Goal: Task Accomplishment & Management: Complete application form

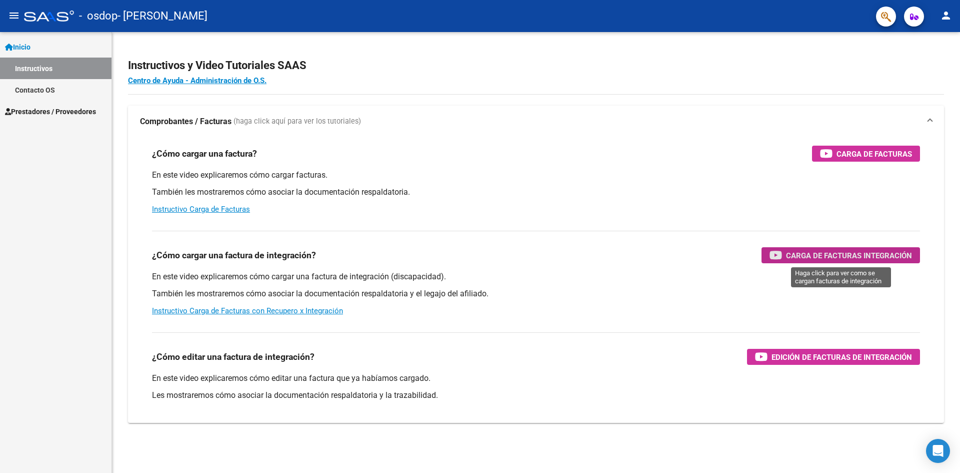
click at [788, 252] on span "Carga de Facturas Integración" at bounding box center [849, 255] width 126 height 13
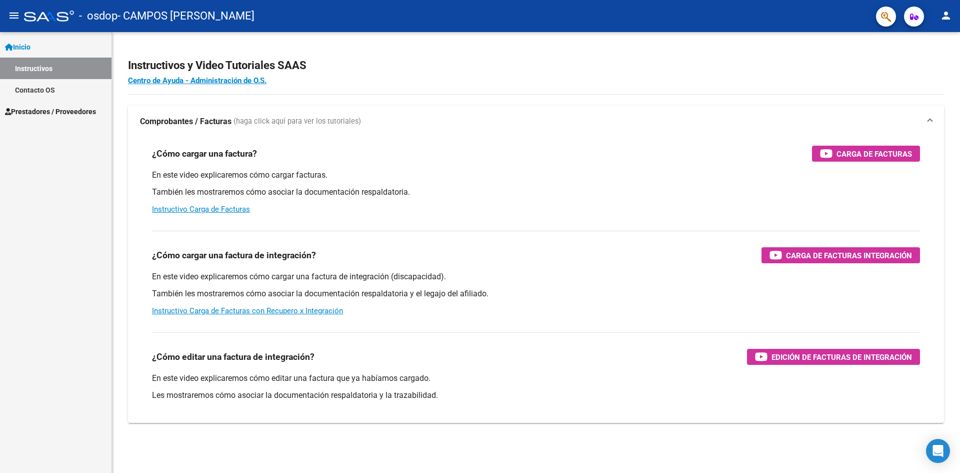
click at [72, 111] on span "Prestadores / Proveedores" at bounding box center [50, 111] width 91 height 11
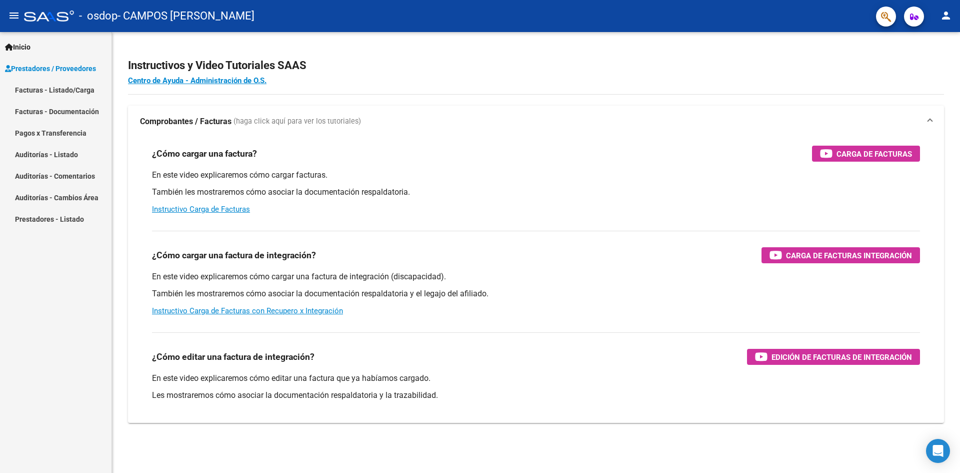
click at [72, 88] on link "Facturas - Listado/Carga" at bounding box center [56, 90] width 112 height 22
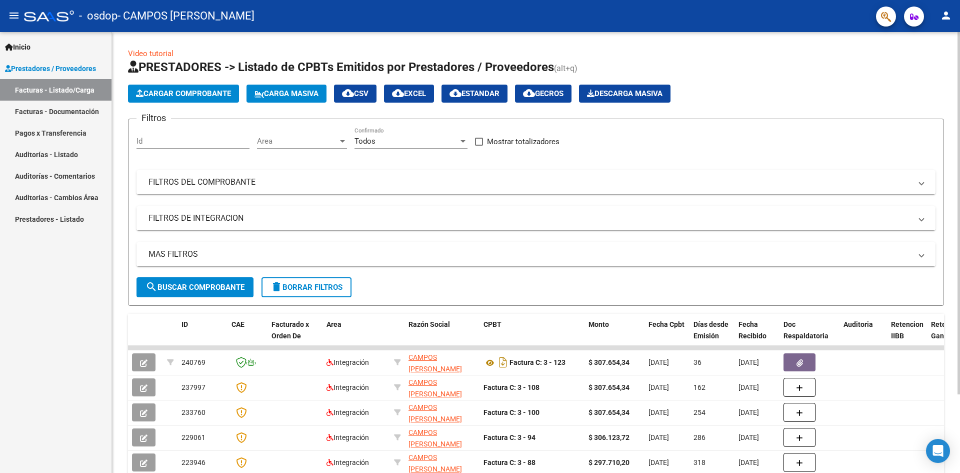
click at [209, 95] on span "Cargar Comprobante" at bounding box center [183, 93] width 95 height 9
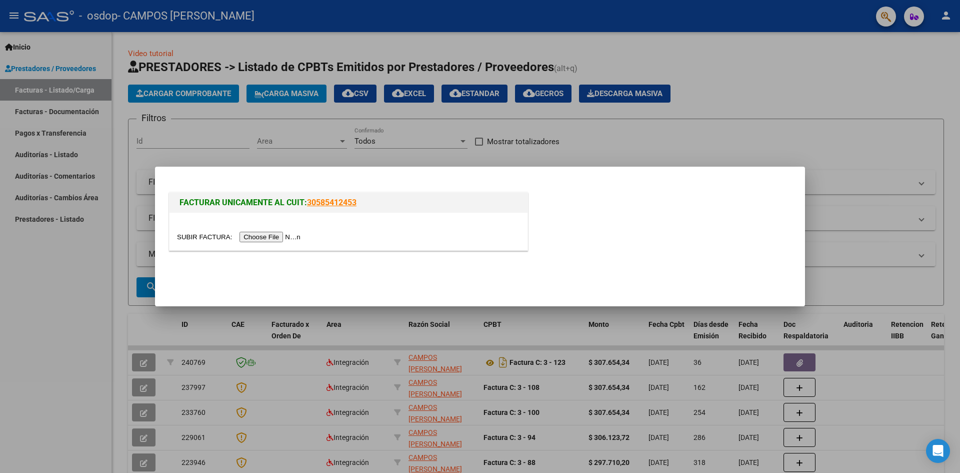
click at [258, 237] on input "file" at bounding box center [240, 237] width 127 height 11
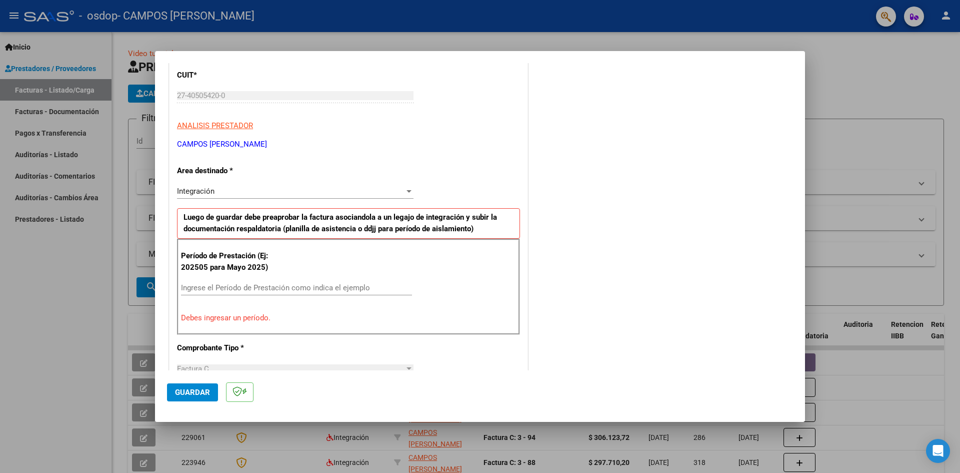
scroll to position [150, 0]
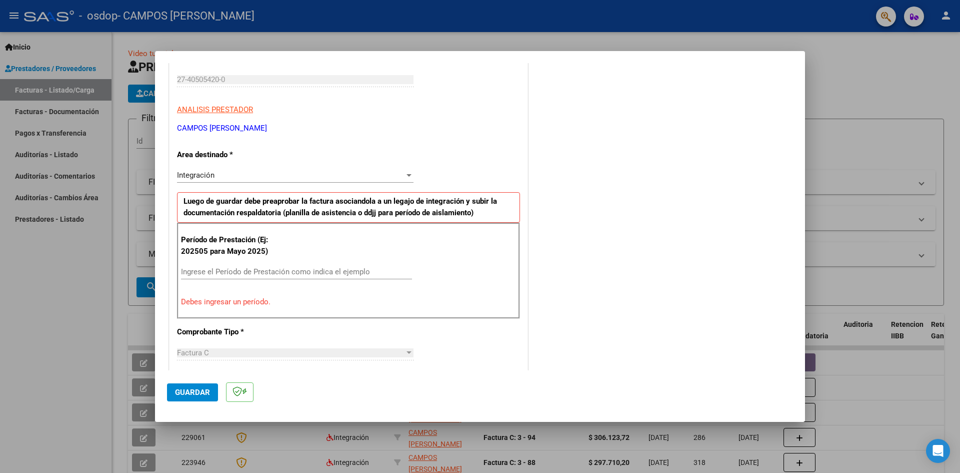
click at [226, 270] on input "Ingrese el Período de Prestación como indica el ejemplo" at bounding box center [296, 271] width 231 height 9
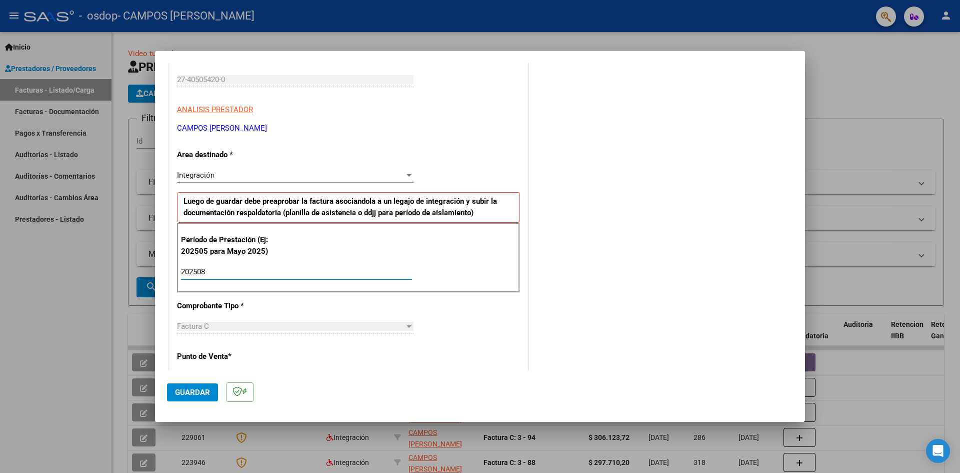
type input "202508"
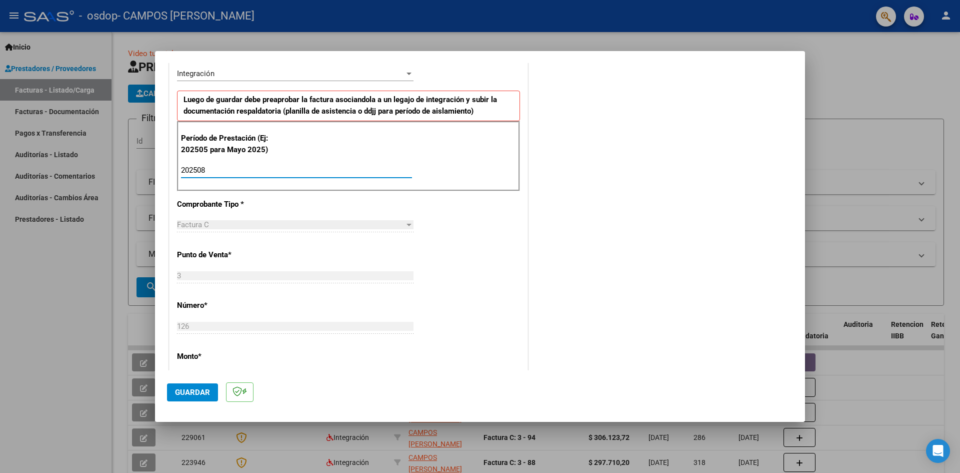
scroll to position [173, 0]
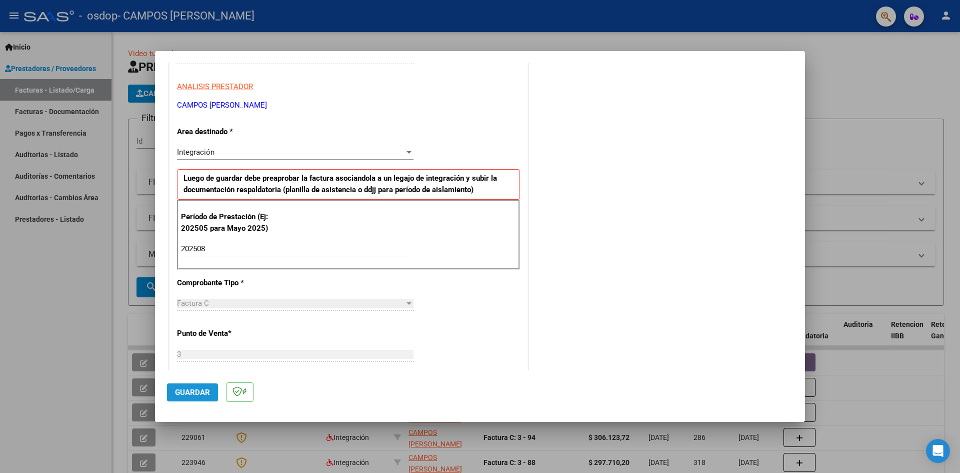
click at [199, 392] on span "Guardar" at bounding box center [192, 392] width 35 height 9
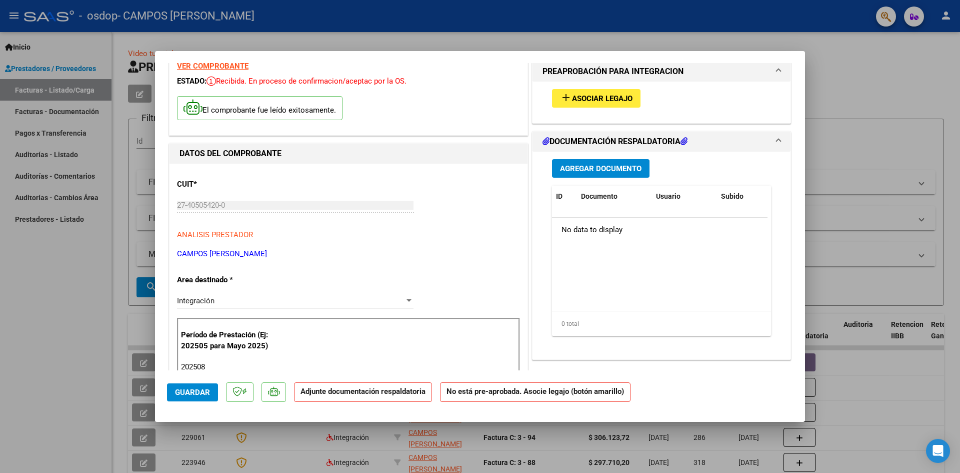
scroll to position [50, 0]
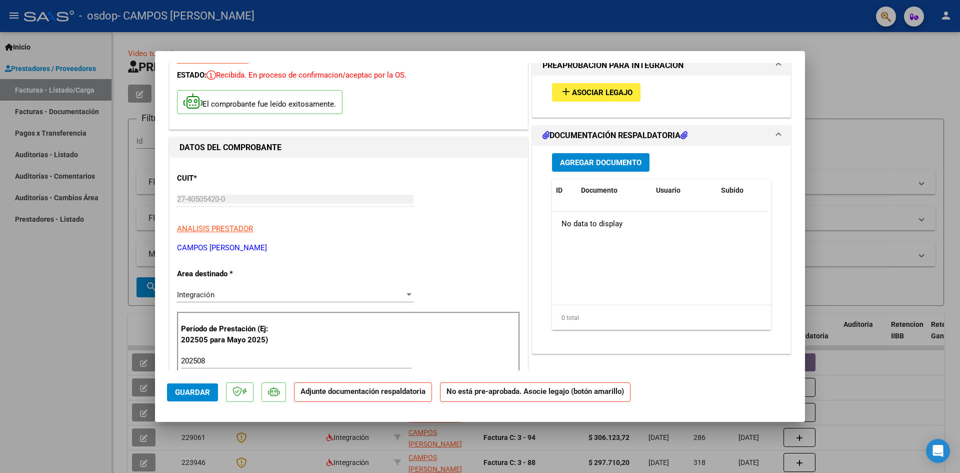
click at [636, 166] on span "Agregar Documento" at bounding box center [601, 162] width 82 height 9
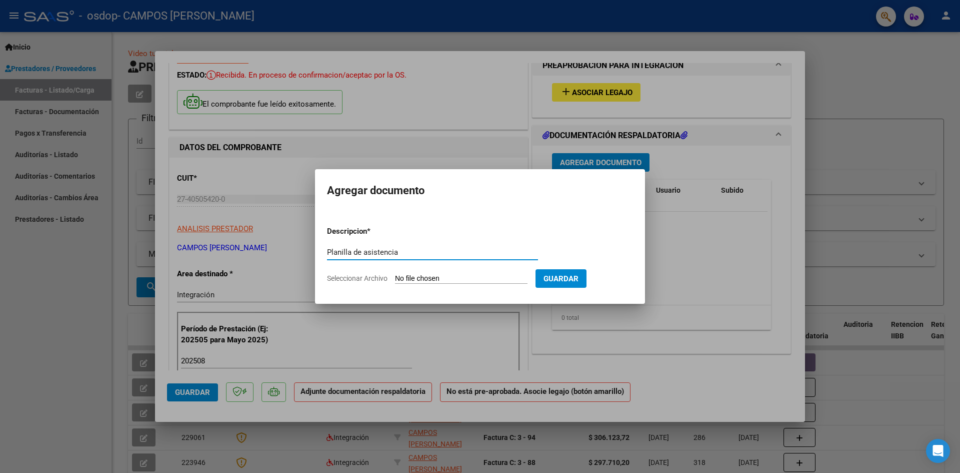
type input "Planilla de asistencia"
click at [437, 275] on input "Seleccionar Archivo" at bounding box center [461, 279] width 133 height 10
click at [422, 278] on input "Seleccionar Archivo" at bounding box center [461, 279] width 133 height 10
type input "C:\fakepath\IMG_20250916_164610302.jpg"
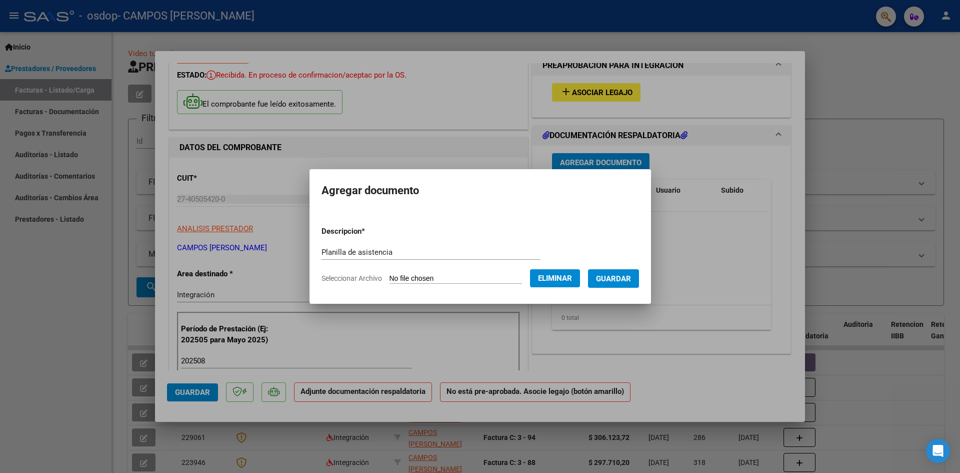
click at [639, 280] on button "Guardar" at bounding box center [613, 278] width 51 height 19
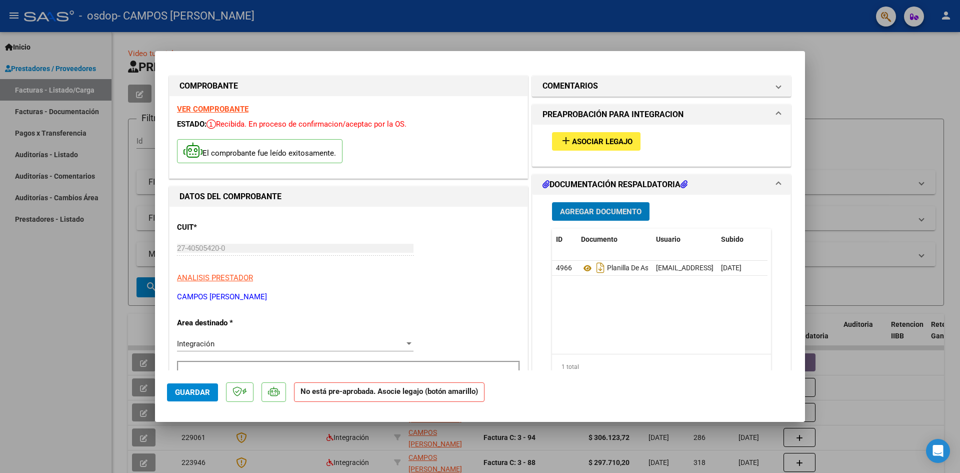
scroll to position [0, 0]
click at [592, 208] on span "Agregar Documento" at bounding box center [601, 212] width 82 height 9
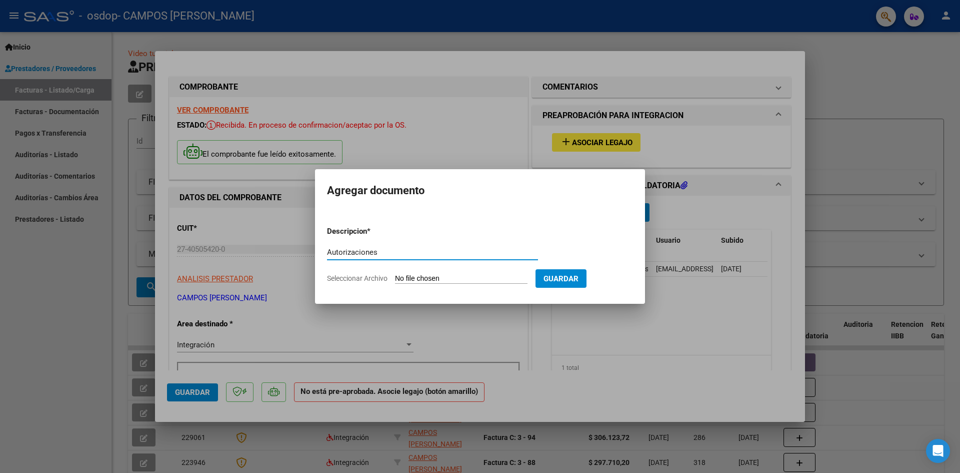
type input "Autorizaciones"
click at [478, 278] on input "Seleccionar Archivo" at bounding box center [461, 279] width 133 height 10
type input "C:\fakepath\Screenshot_20250328-152828.Gmail (1) (1).png"
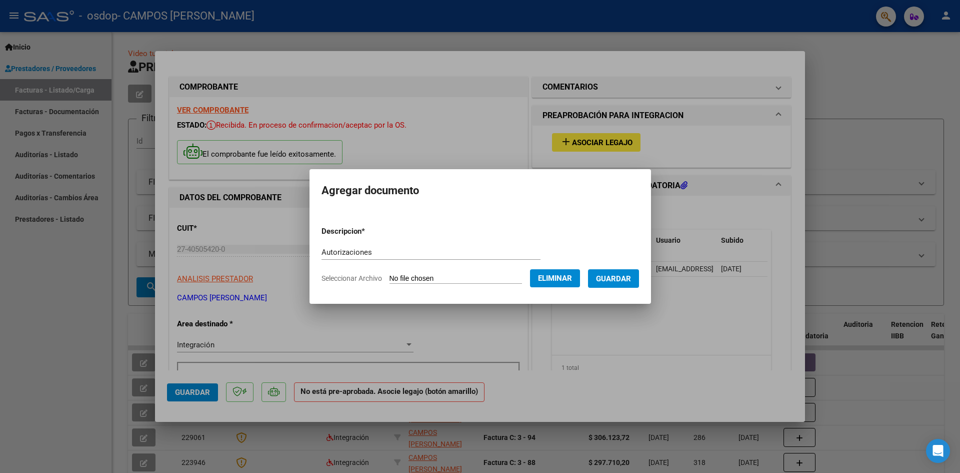
click at [372, 274] on span "Seleccionar Archivo" at bounding box center [352, 278] width 61 height 8
click at [566, 275] on span "Eliminar" at bounding box center [555, 278] width 34 height 9
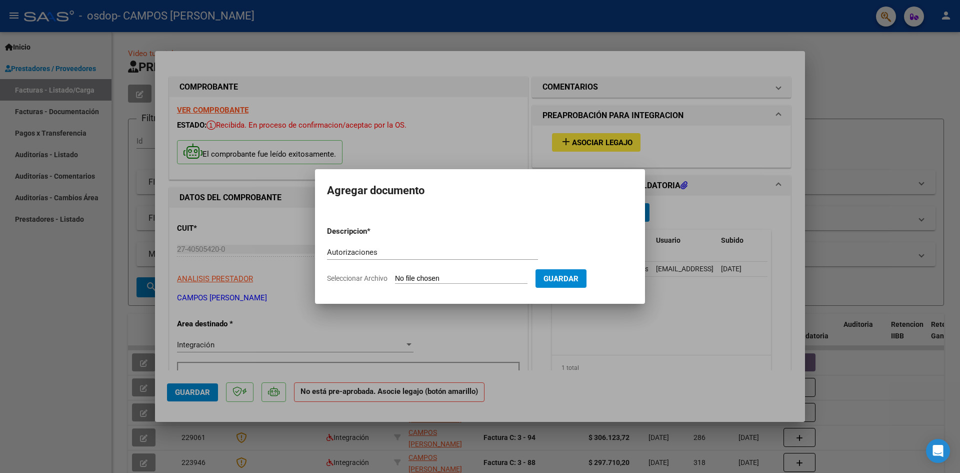
click at [462, 278] on input "Seleccionar Archivo" at bounding box center [461, 279] width 133 height 10
type input "C:\fakepath\Screenshot_20250328-152750.Gmail.png"
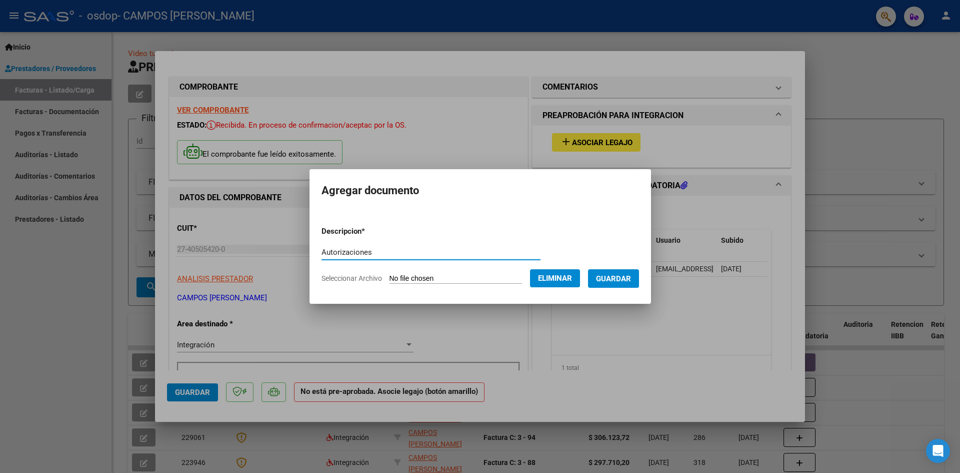
click at [376, 255] on input "Autorizaciones" at bounding box center [431, 252] width 219 height 9
type input "Autorizacion"
click at [626, 277] on span "Guardar" at bounding box center [613, 278] width 35 height 9
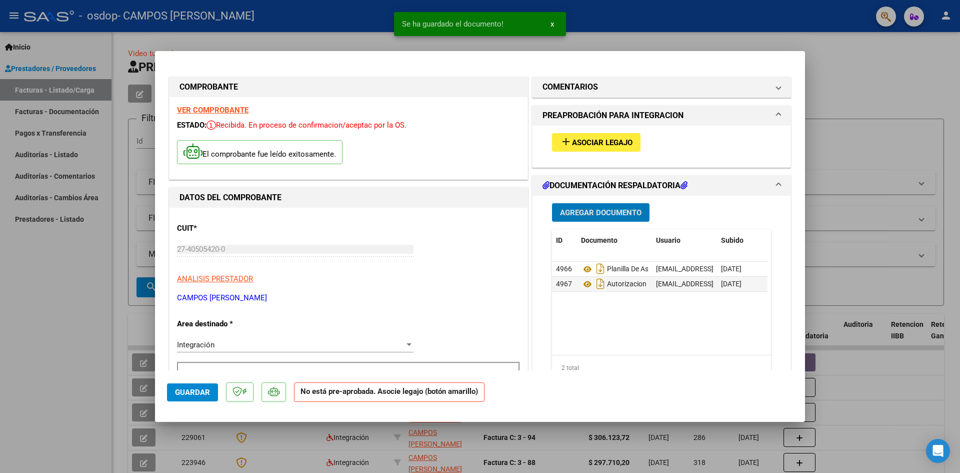
click at [585, 210] on span "Agregar Documento" at bounding box center [601, 212] width 82 height 9
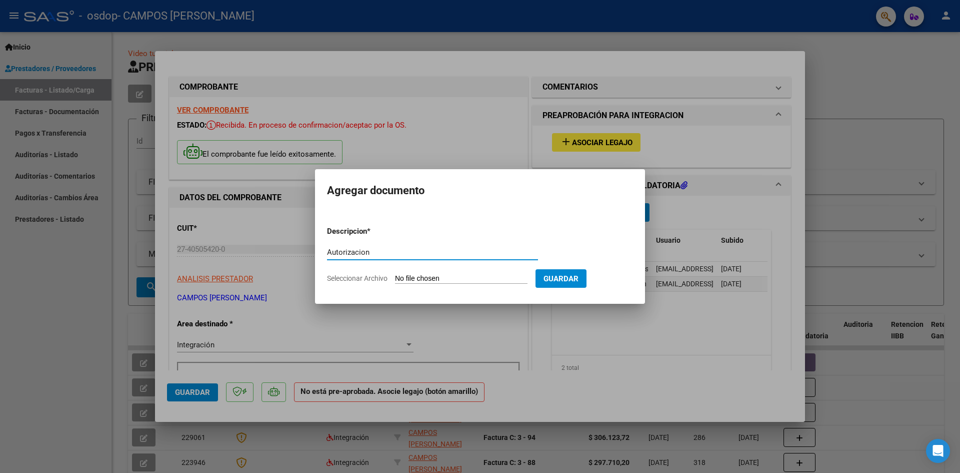
type input "Autorizacion"
click at [419, 277] on input "Seleccionar Archivo" at bounding box center [461, 279] width 133 height 10
type input "C:\fakepath\Screenshot_20250328-152828.Gmail.png"
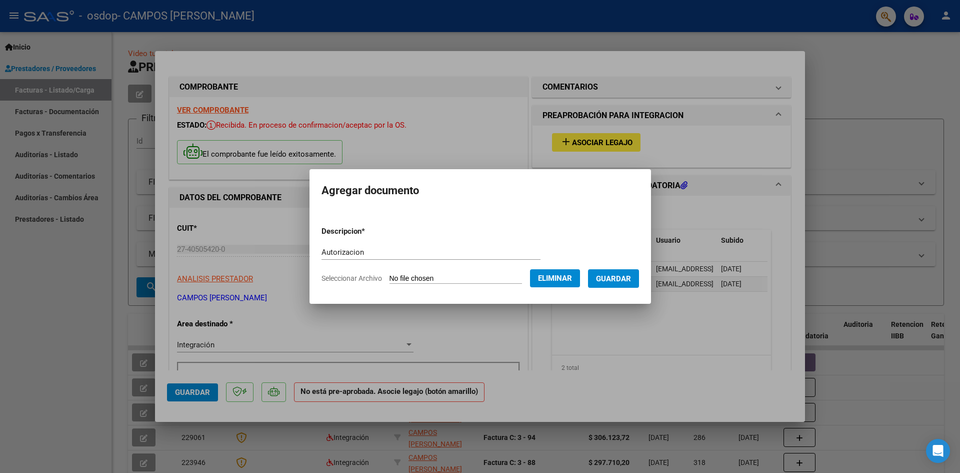
click at [631, 281] on span "Guardar" at bounding box center [613, 278] width 35 height 9
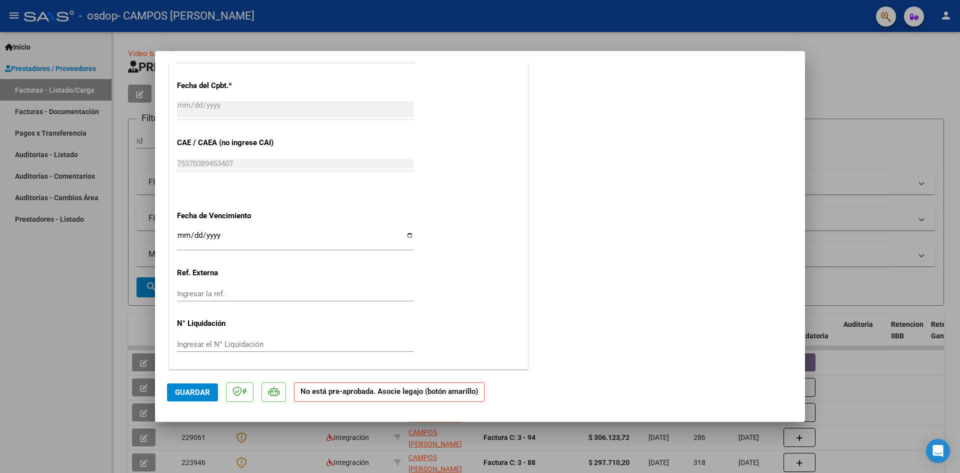
scroll to position [562, 0]
click at [181, 395] on span "Guardar" at bounding box center [192, 392] width 35 height 9
click at [13, 336] on div at bounding box center [480, 236] width 960 height 473
type input "$ 0,00"
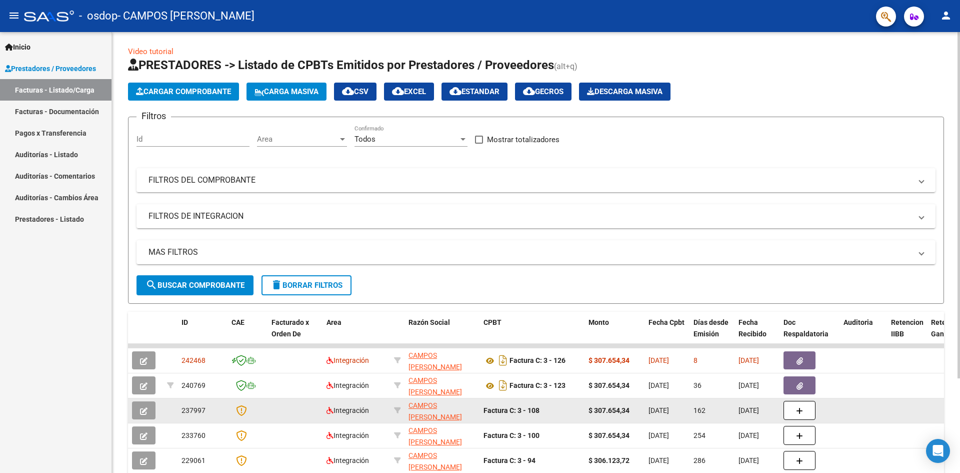
scroll to position [0, 0]
